Goal: Communication & Community: Answer question/provide support

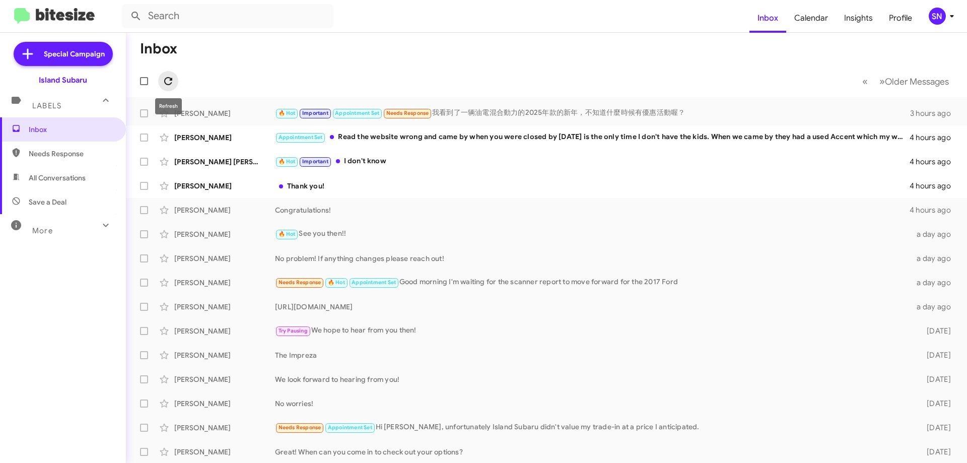
click at [172, 81] on icon at bounding box center [168, 81] width 12 height 12
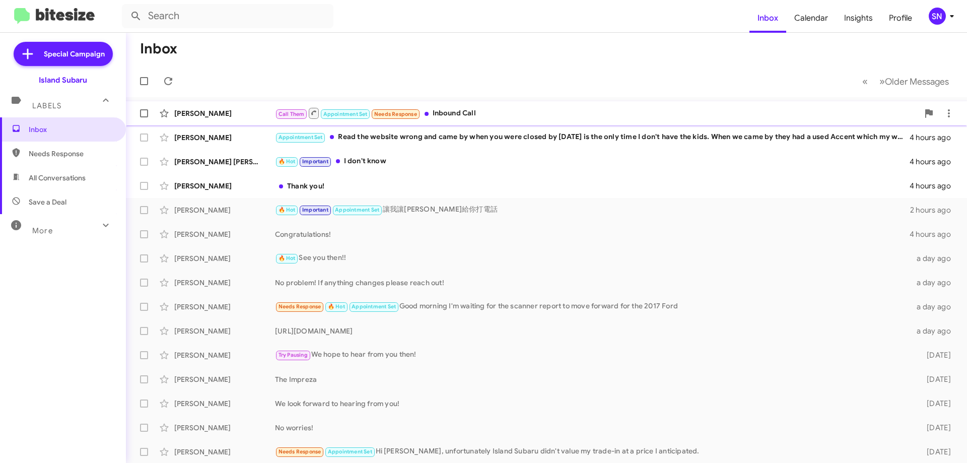
click at [586, 114] on div "Call Them Appointment Set Needs Response Inbound Call" at bounding box center [597, 113] width 644 height 13
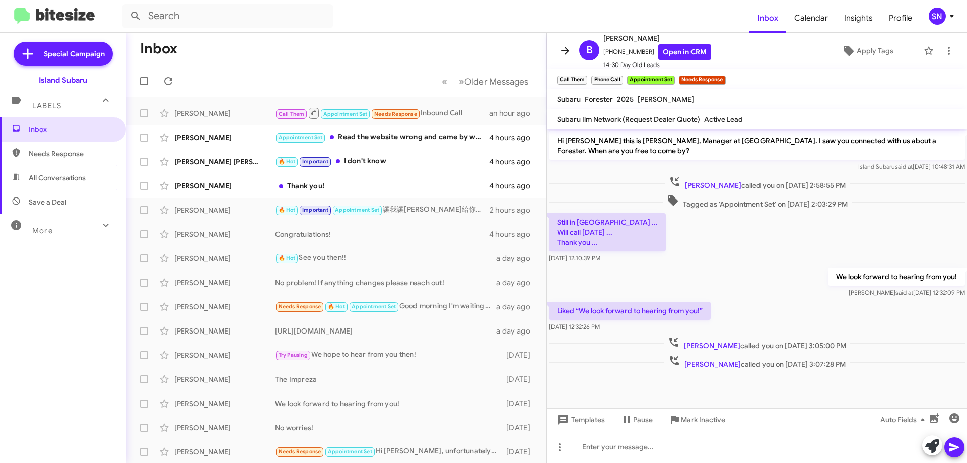
click at [565, 51] on icon at bounding box center [565, 51] width 8 height 8
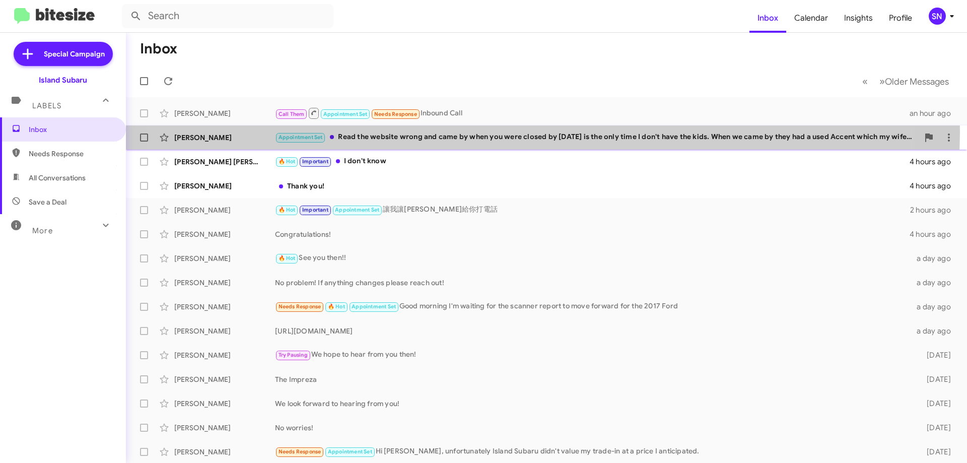
click at [489, 133] on div "Appointment Set Read the website wrong and came by when you were closed by [DAT…" at bounding box center [597, 137] width 644 height 12
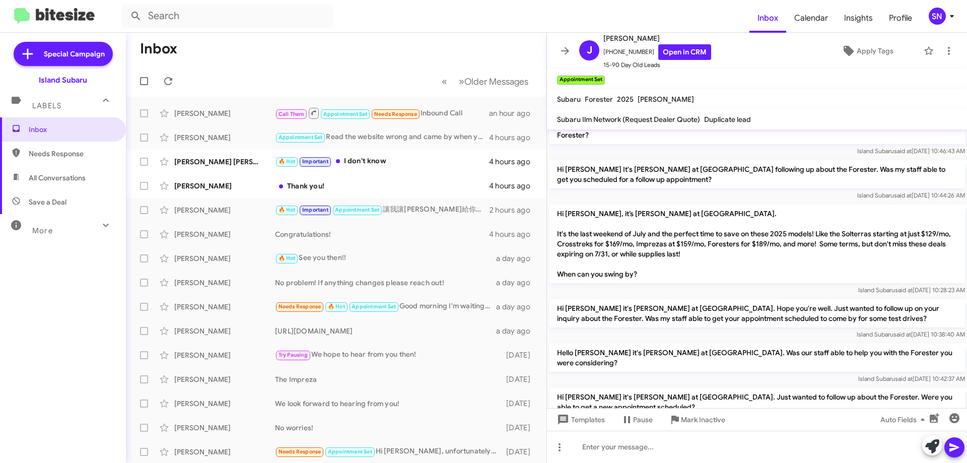
scroll to position [729, 0]
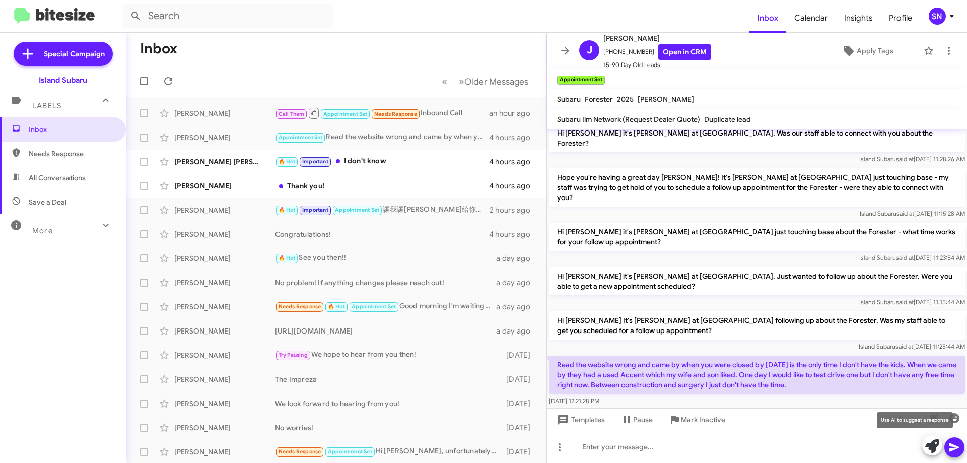
click at [933, 441] on icon at bounding box center [933, 446] width 14 height 14
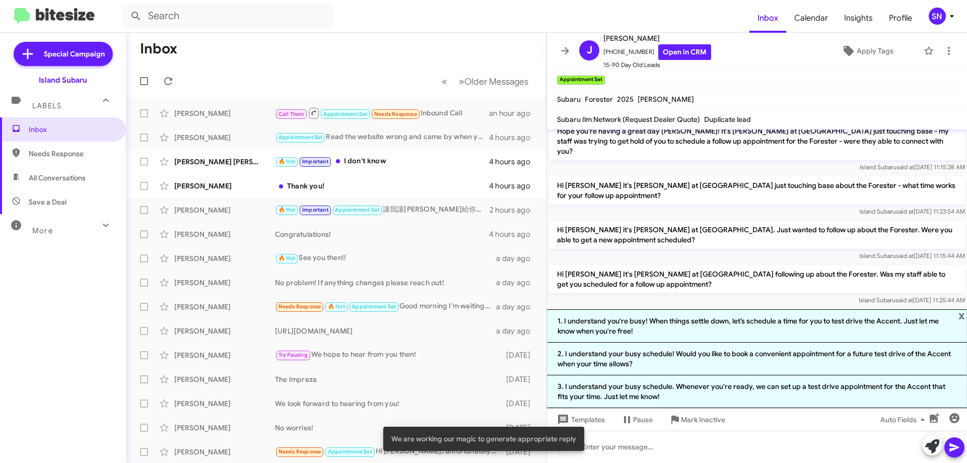
scroll to position [828, 0]
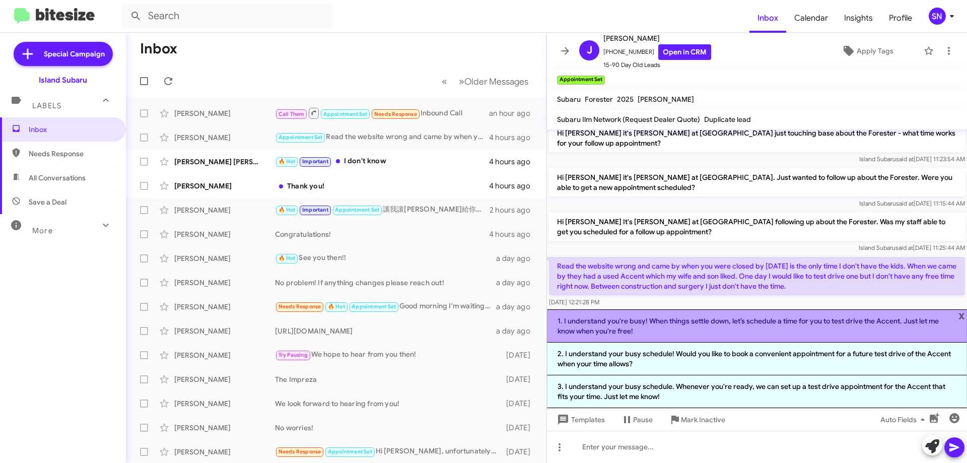
click at [732, 320] on li "1. I understand you're busy! When things settle down, let’s schedule a time for…" at bounding box center [757, 325] width 420 height 33
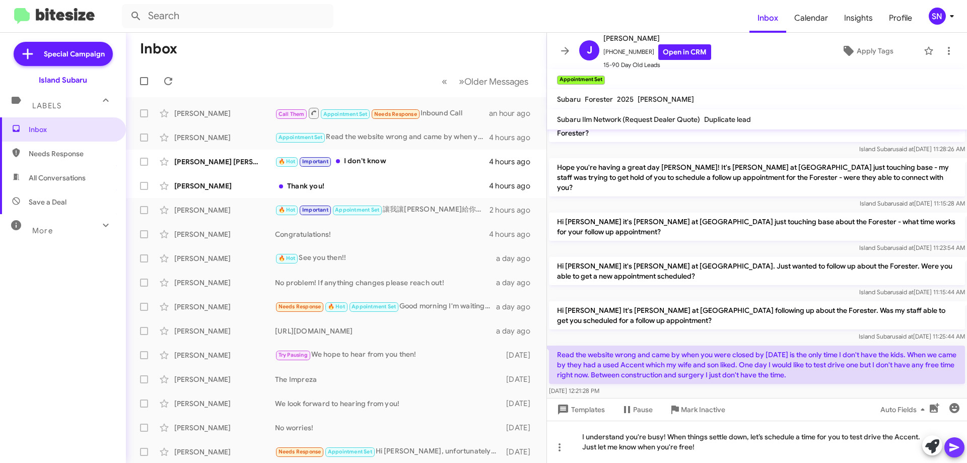
click at [956, 447] on icon at bounding box center [955, 447] width 10 height 9
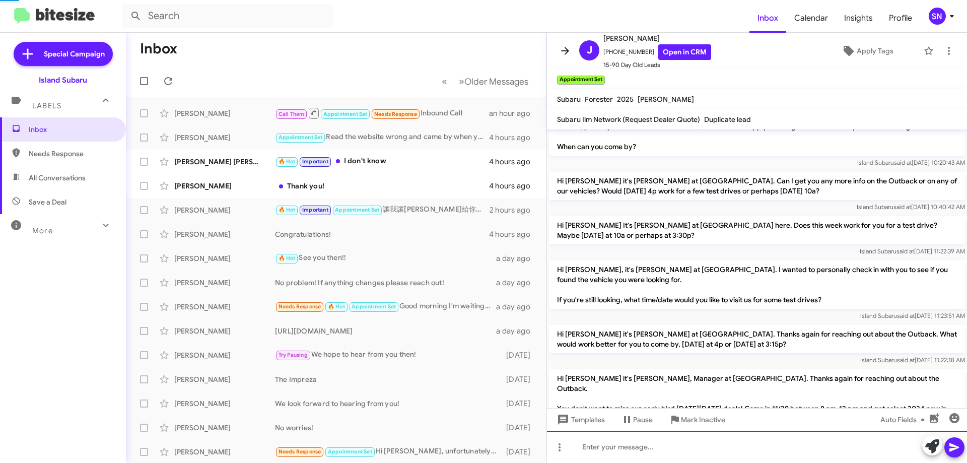
scroll to position [0, 0]
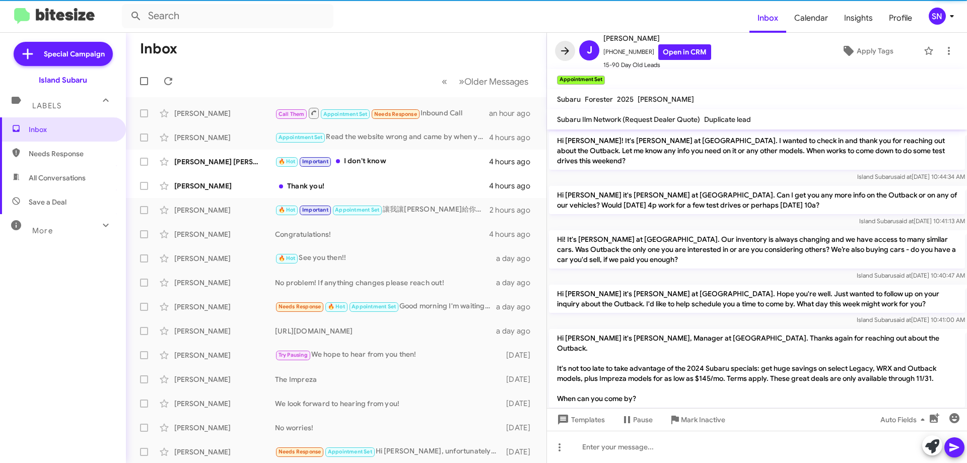
click at [564, 57] on button at bounding box center [565, 51] width 20 height 20
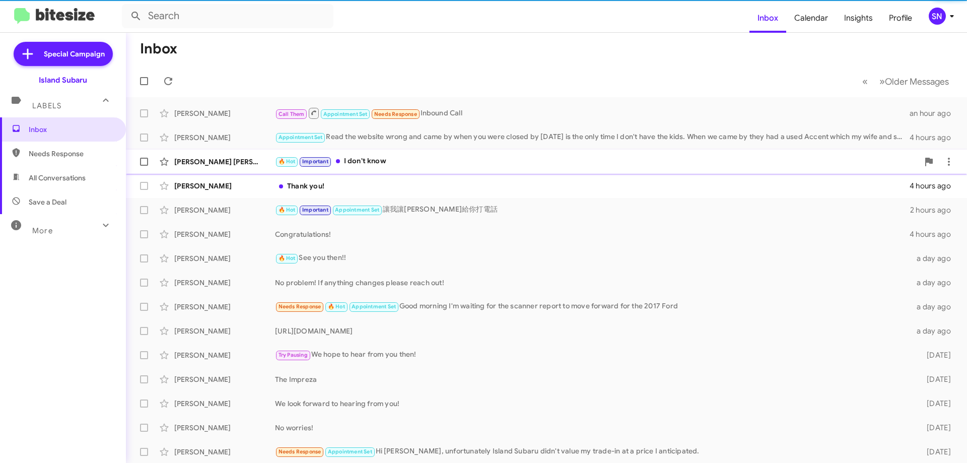
click at [418, 157] on div "🔥 Hot Important I don't know" at bounding box center [597, 162] width 644 height 12
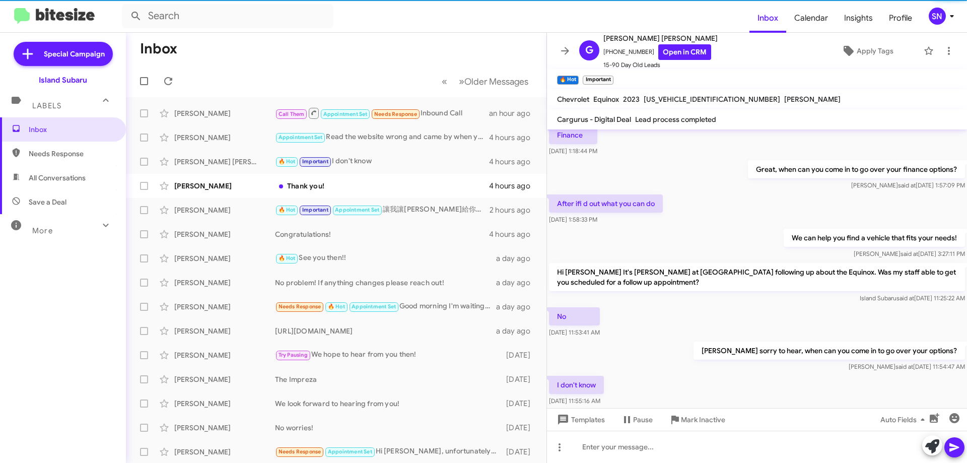
scroll to position [390, 0]
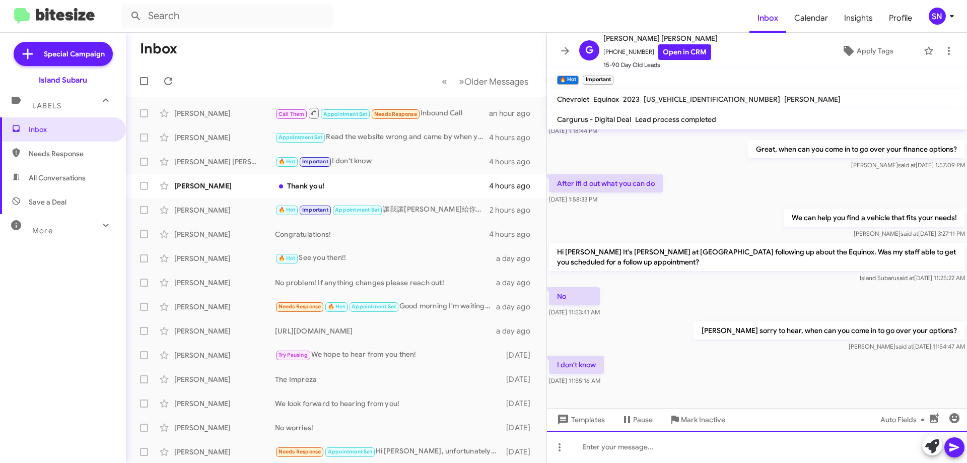
click at [624, 447] on div at bounding box center [757, 447] width 420 height 32
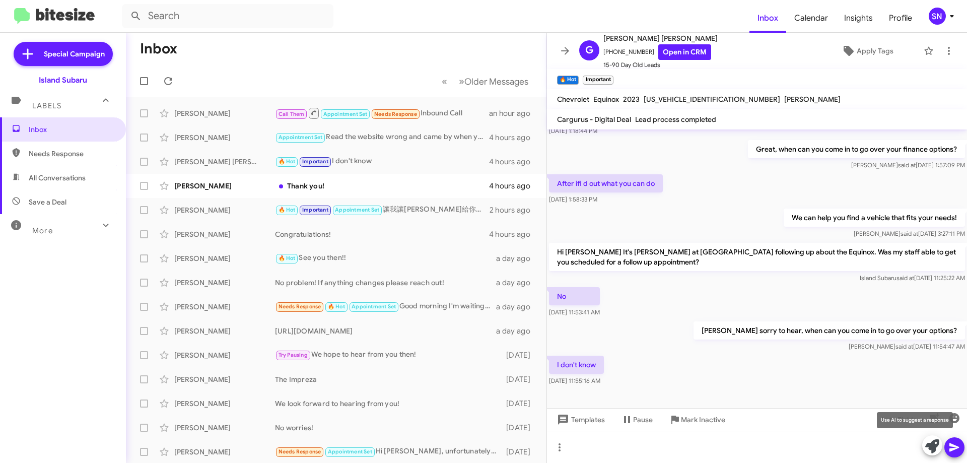
click at [934, 450] on icon at bounding box center [933, 446] width 14 height 14
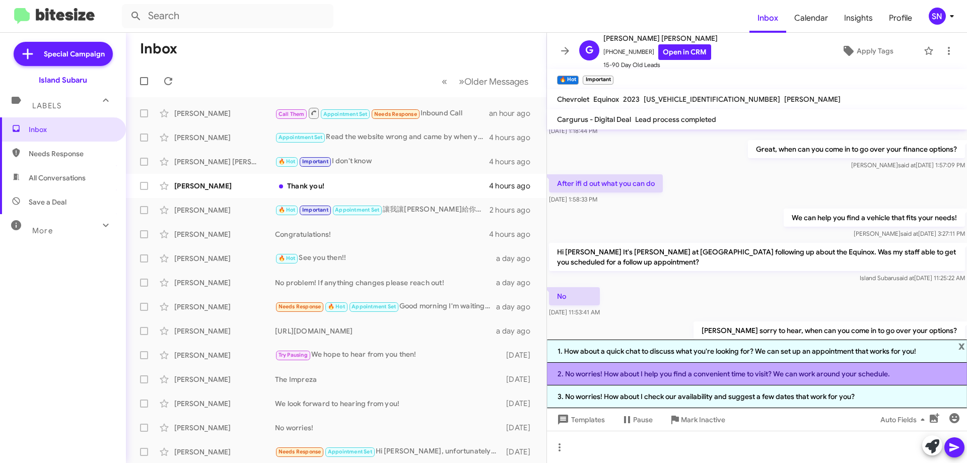
click at [696, 379] on li "2. No worries! How about I help you find a convenient time to visit? We can wor…" at bounding box center [757, 374] width 420 height 23
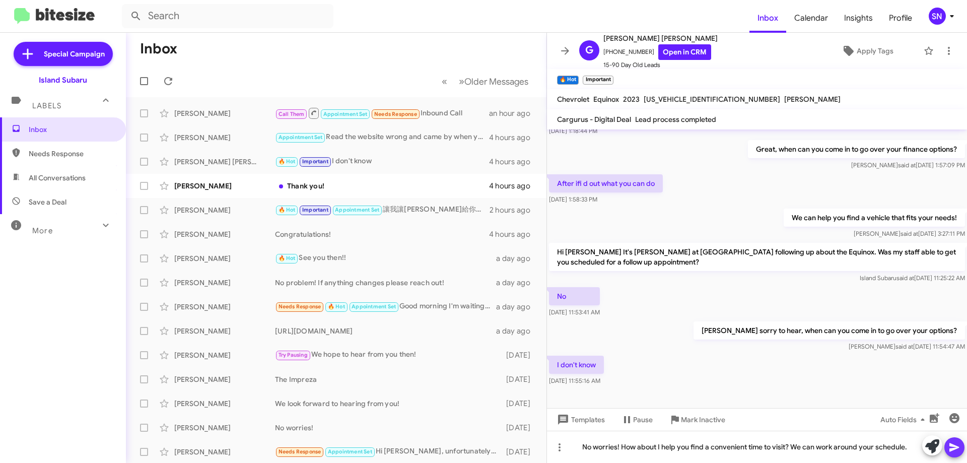
click at [950, 448] on icon at bounding box center [955, 447] width 10 height 9
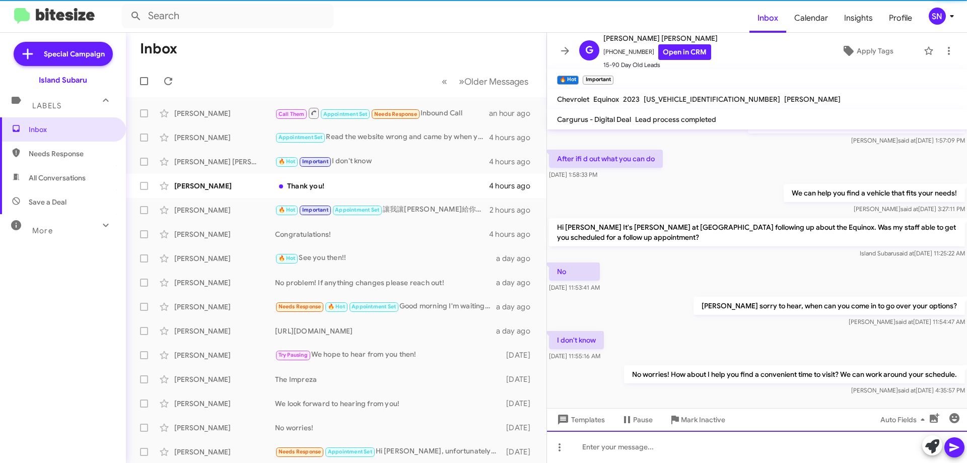
scroll to position [427, 0]
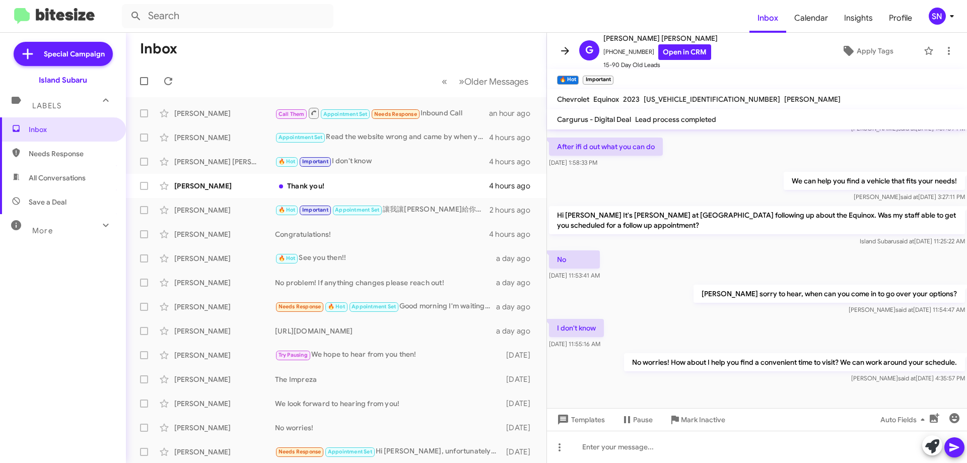
click at [567, 43] on button at bounding box center [565, 51] width 20 height 20
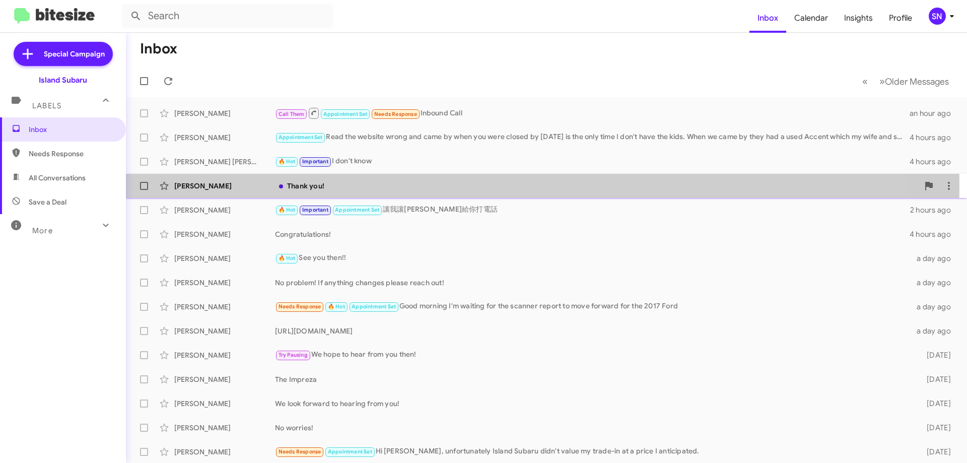
click at [421, 186] on div "Thank you!" at bounding box center [597, 186] width 644 height 10
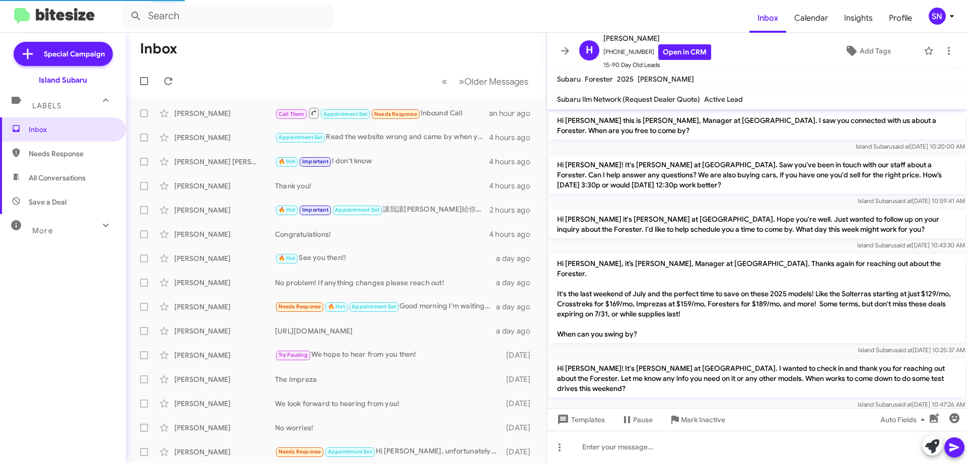
scroll to position [521, 0]
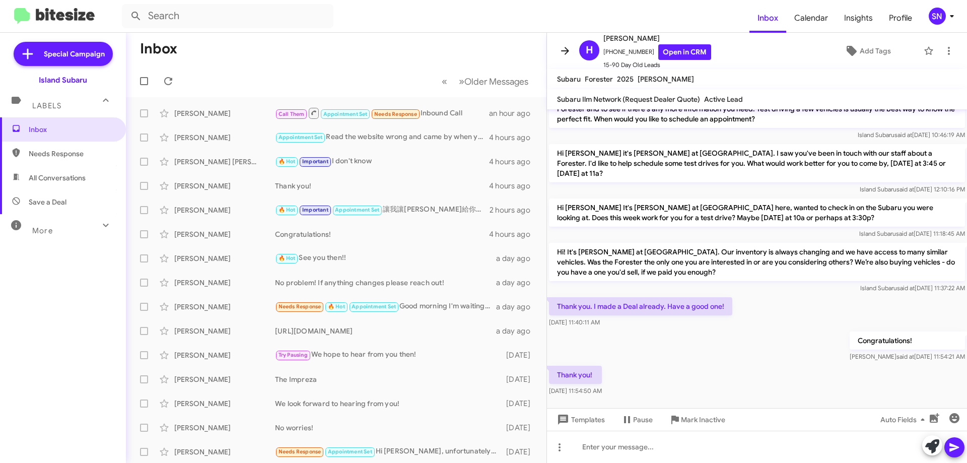
click at [564, 51] on icon at bounding box center [565, 51] width 8 height 8
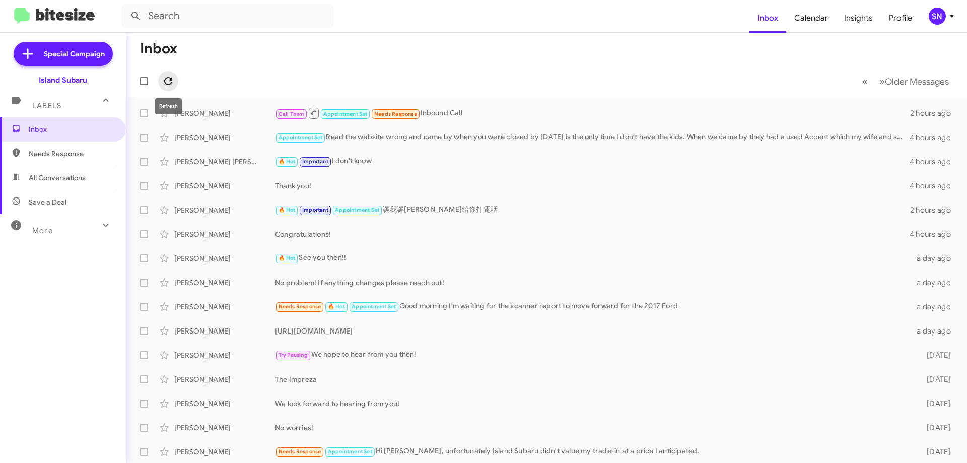
click at [171, 83] on icon at bounding box center [168, 81] width 8 height 8
